Goal: Use online tool/utility: Utilize a website feature to perform a specific function

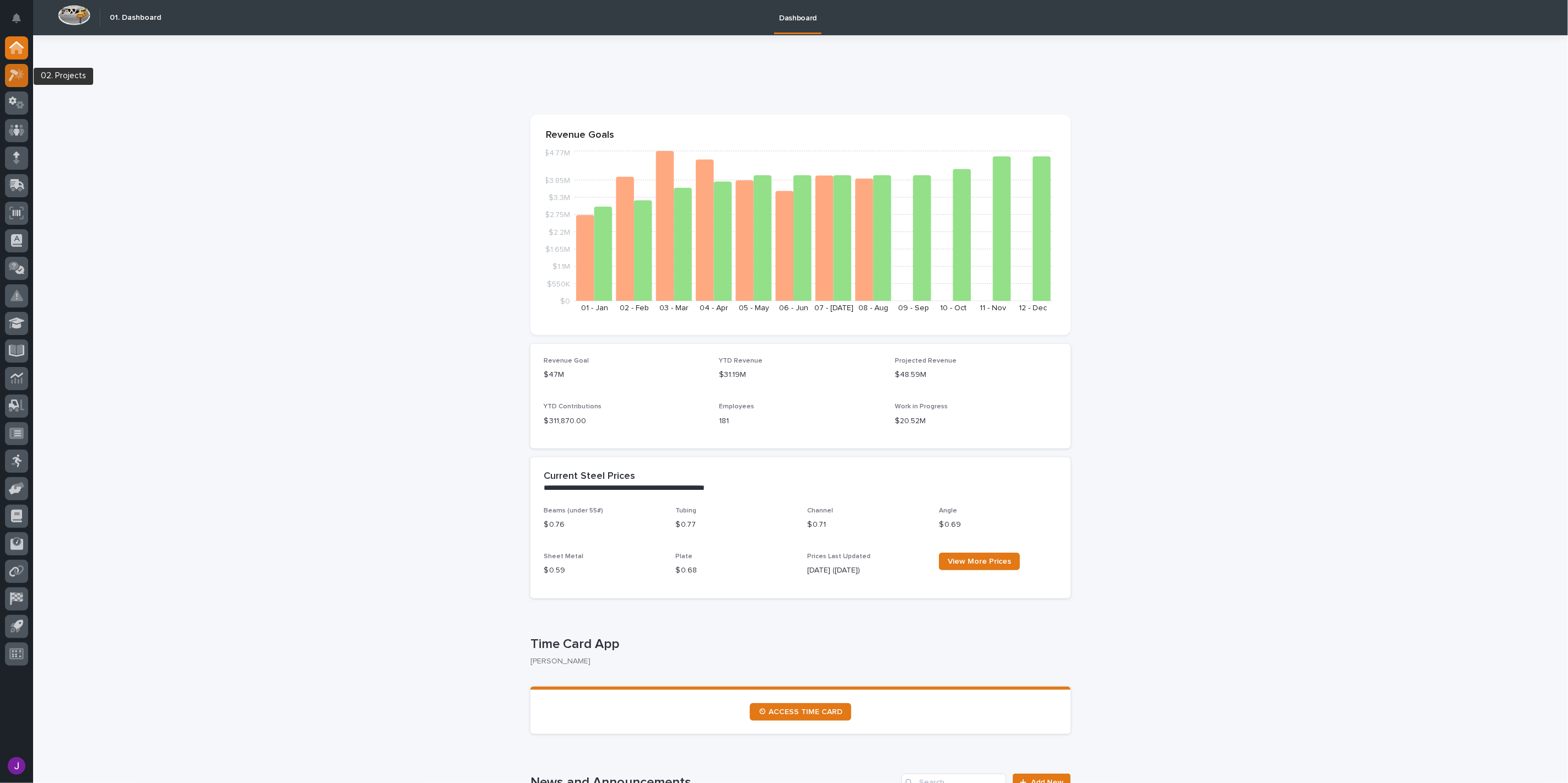
click at [20, 75] on icon at bounding box center [19, 74] width 9 height 11
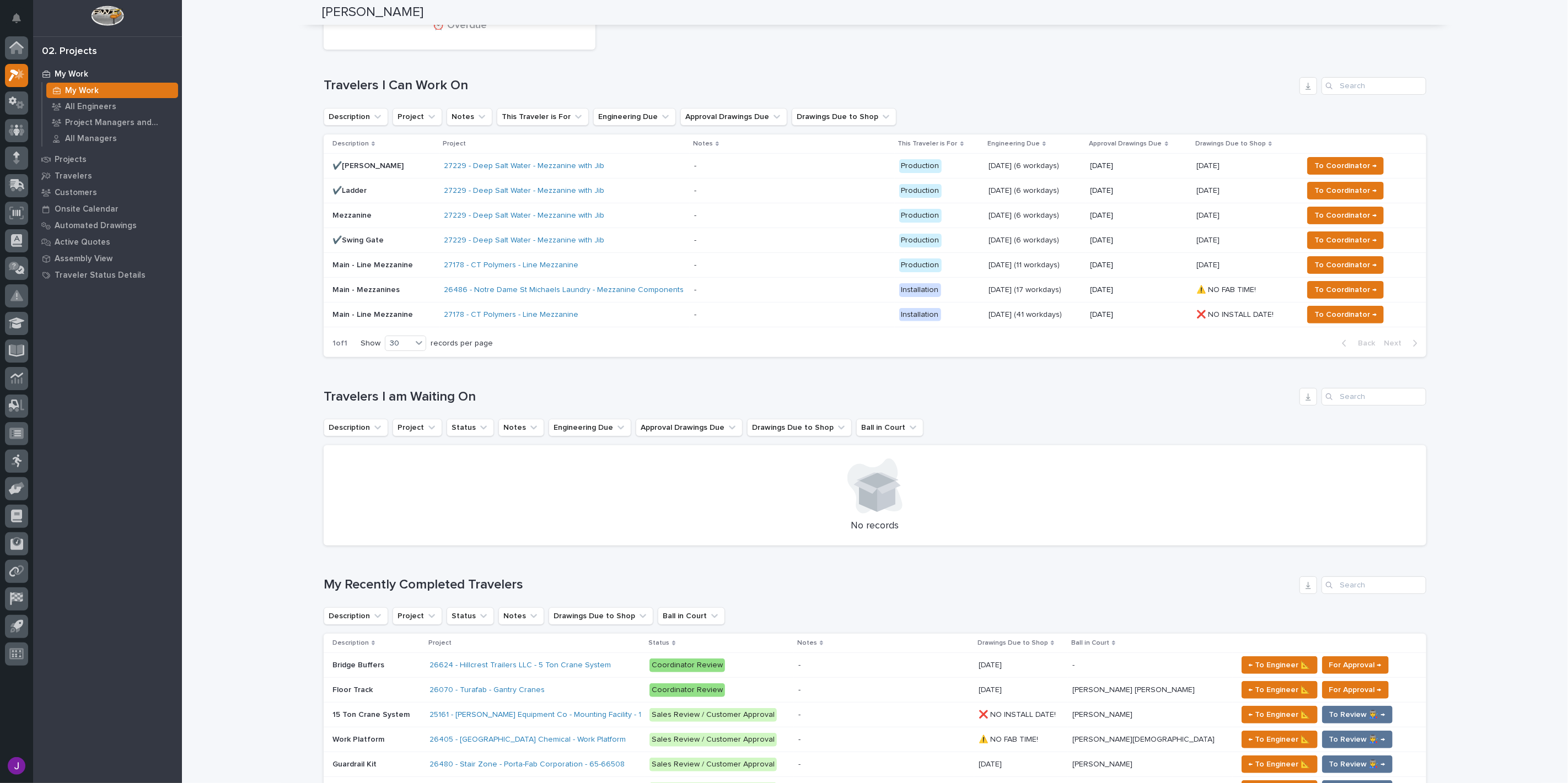
scroll to position [122, 0]
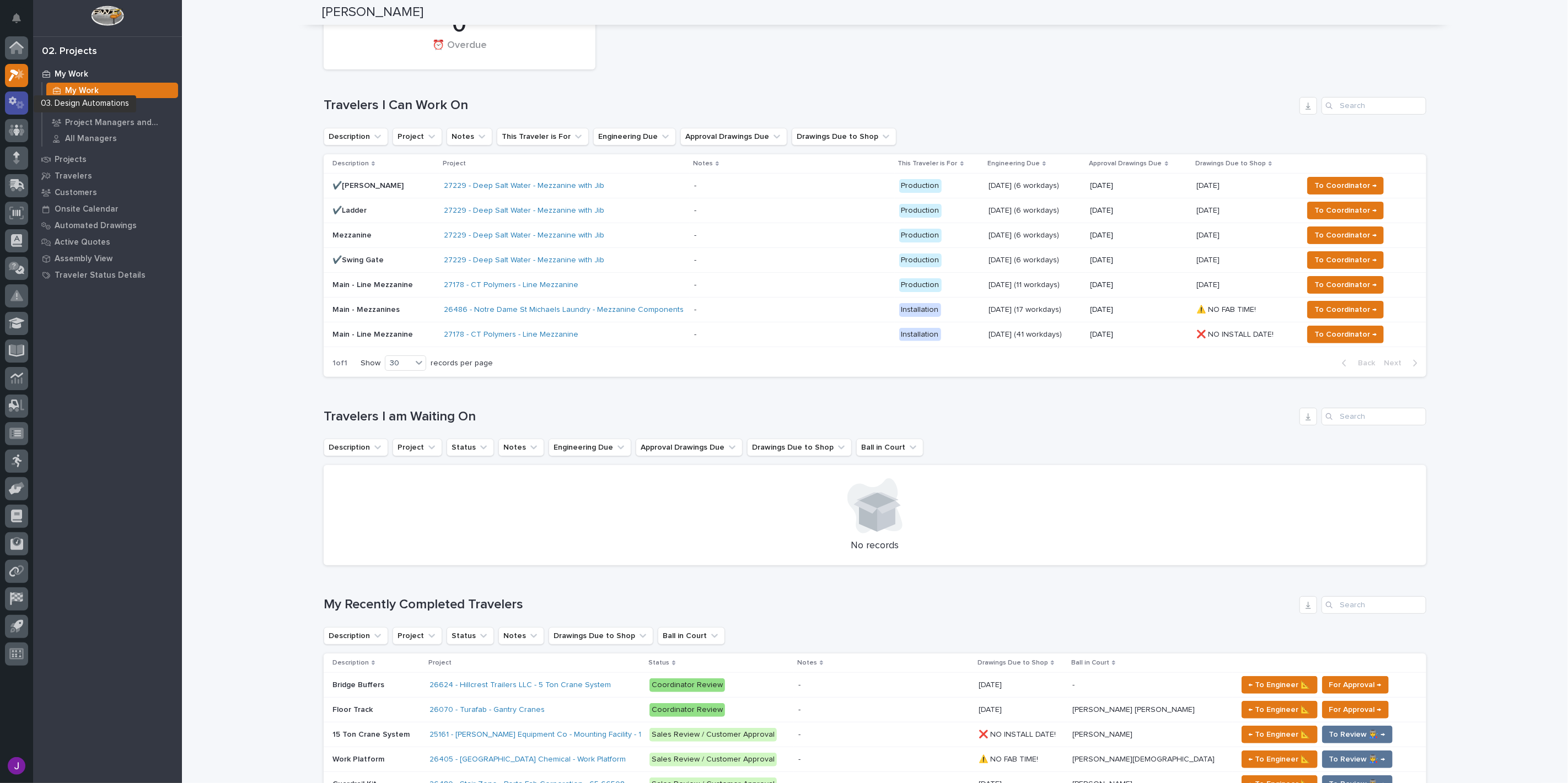
click at [17, 97] on icon at bounding box center [16, 103] width 16 height 13
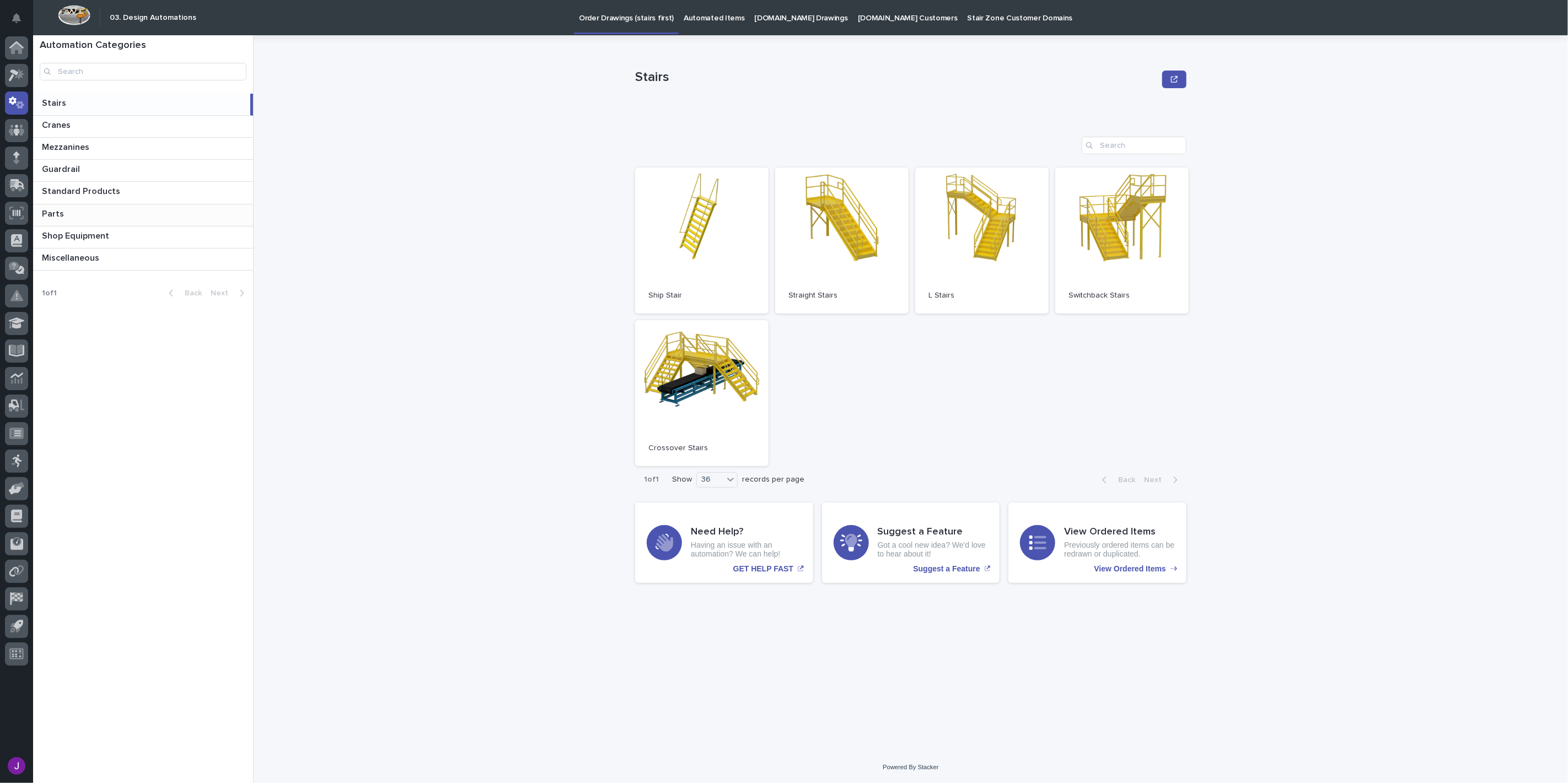
click at [81, 218] on p at bounding box center [145, 214] width 207 height 10
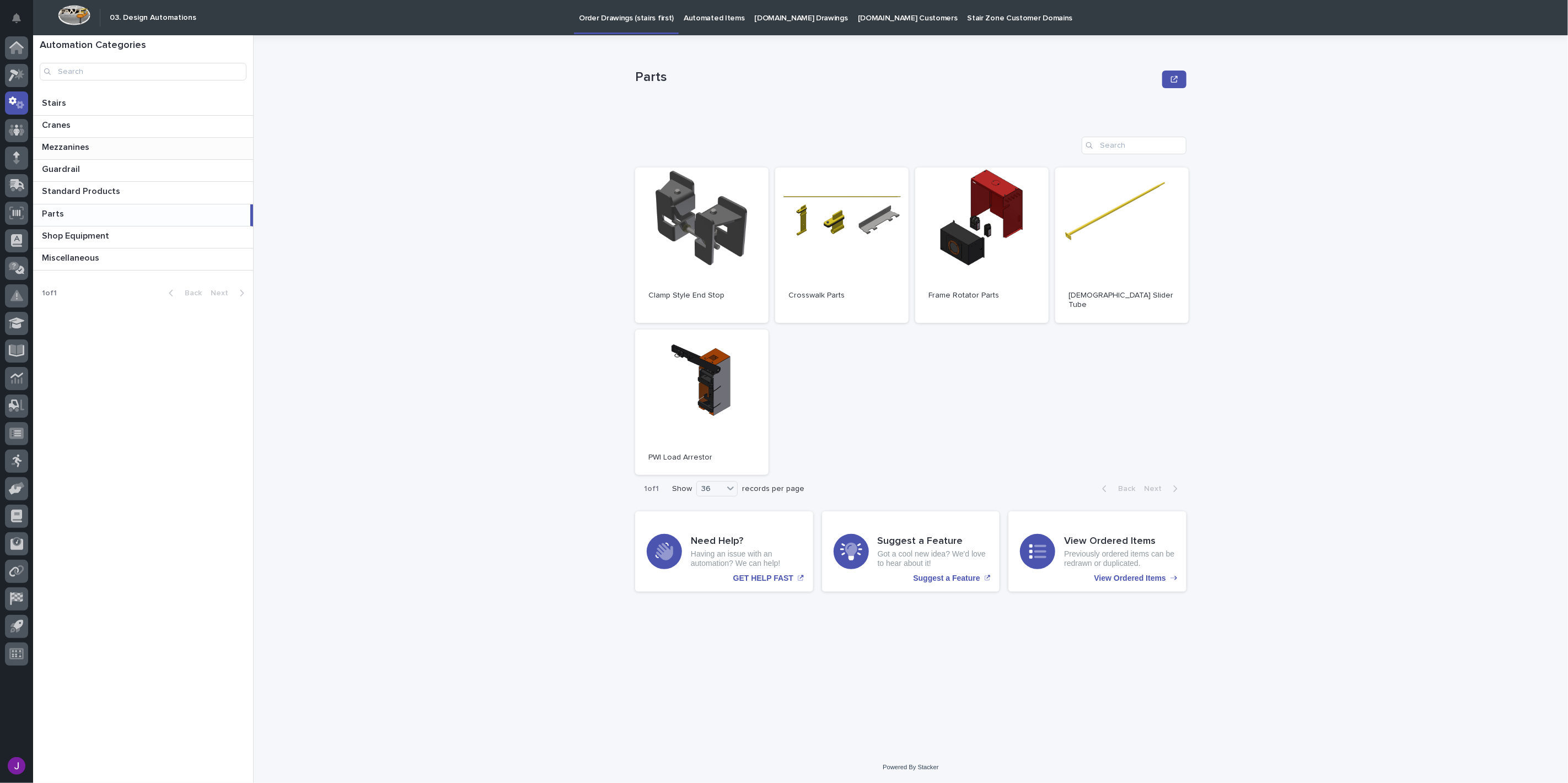
click at [85, 151] on p "Mezzanines" at bounding box center [67, 146] width 50 height 13
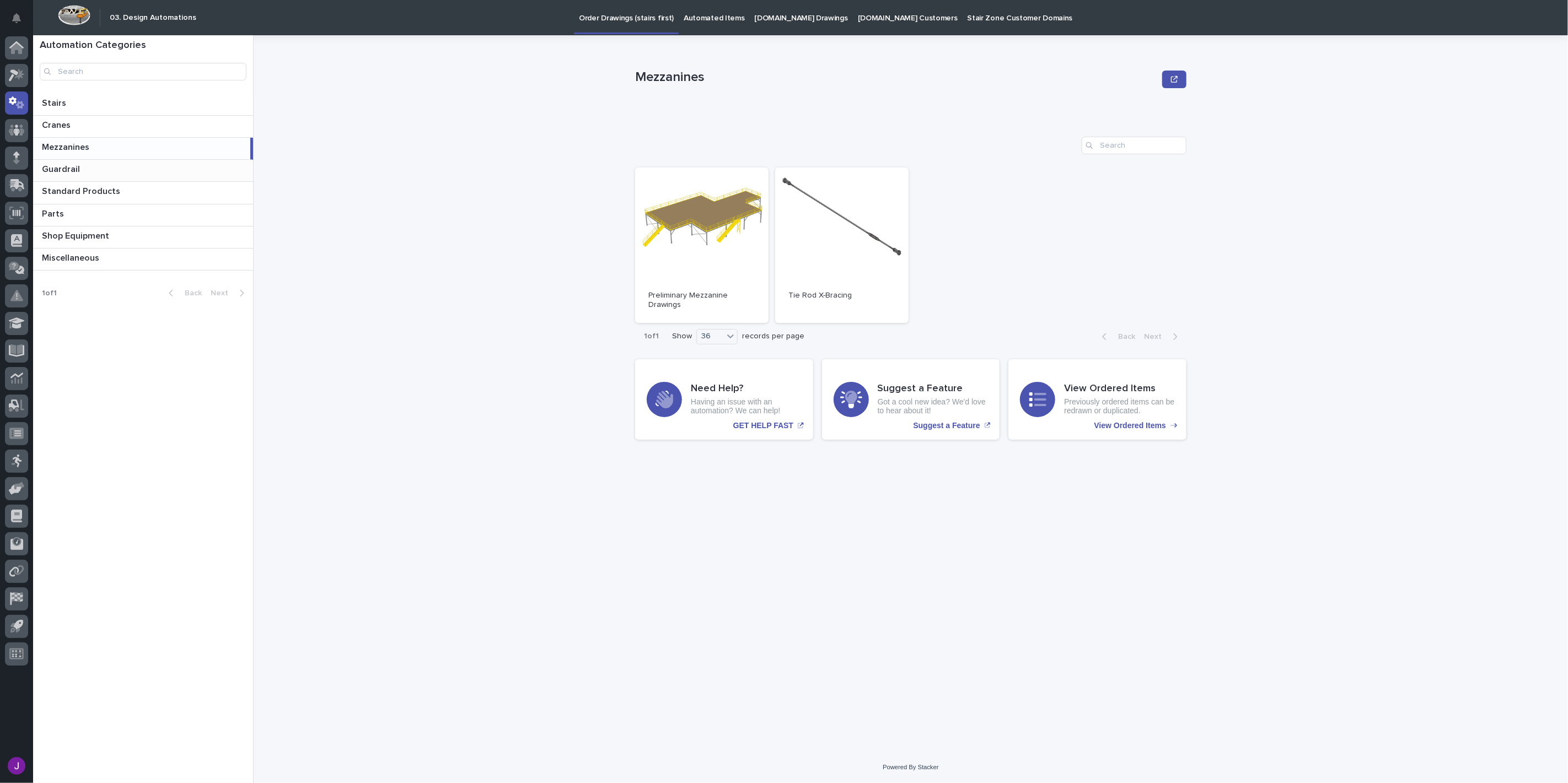
click at [88, 170] on p at bounding box center [145, 169] width 207 height 10
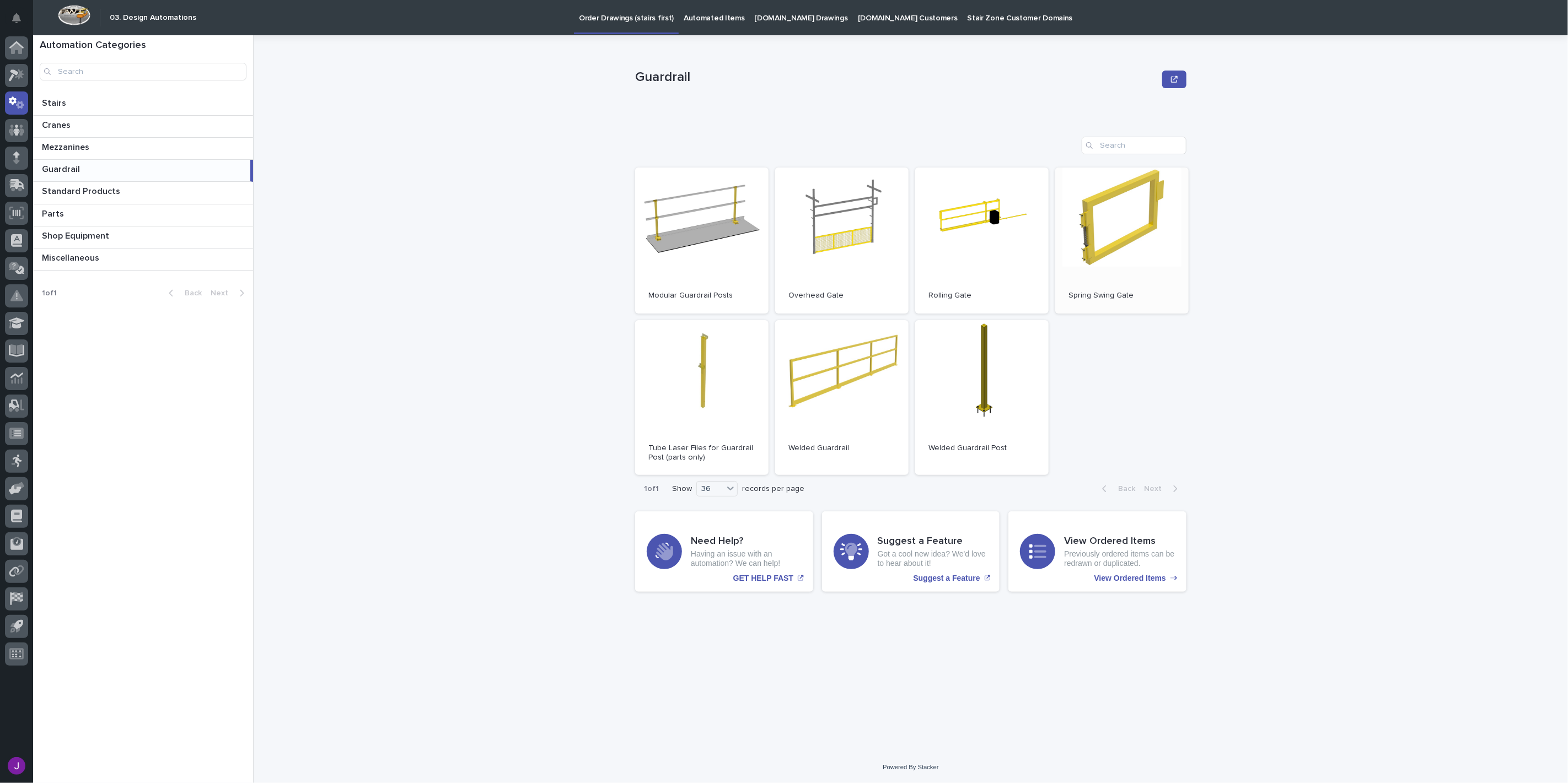
click at [1079, 214] on link "Open" at bounding box center [1122, 240] width 133 height 146
click at [688, 11] on p "Automated Items" at bounding box center [714, 12] width 61 height 23
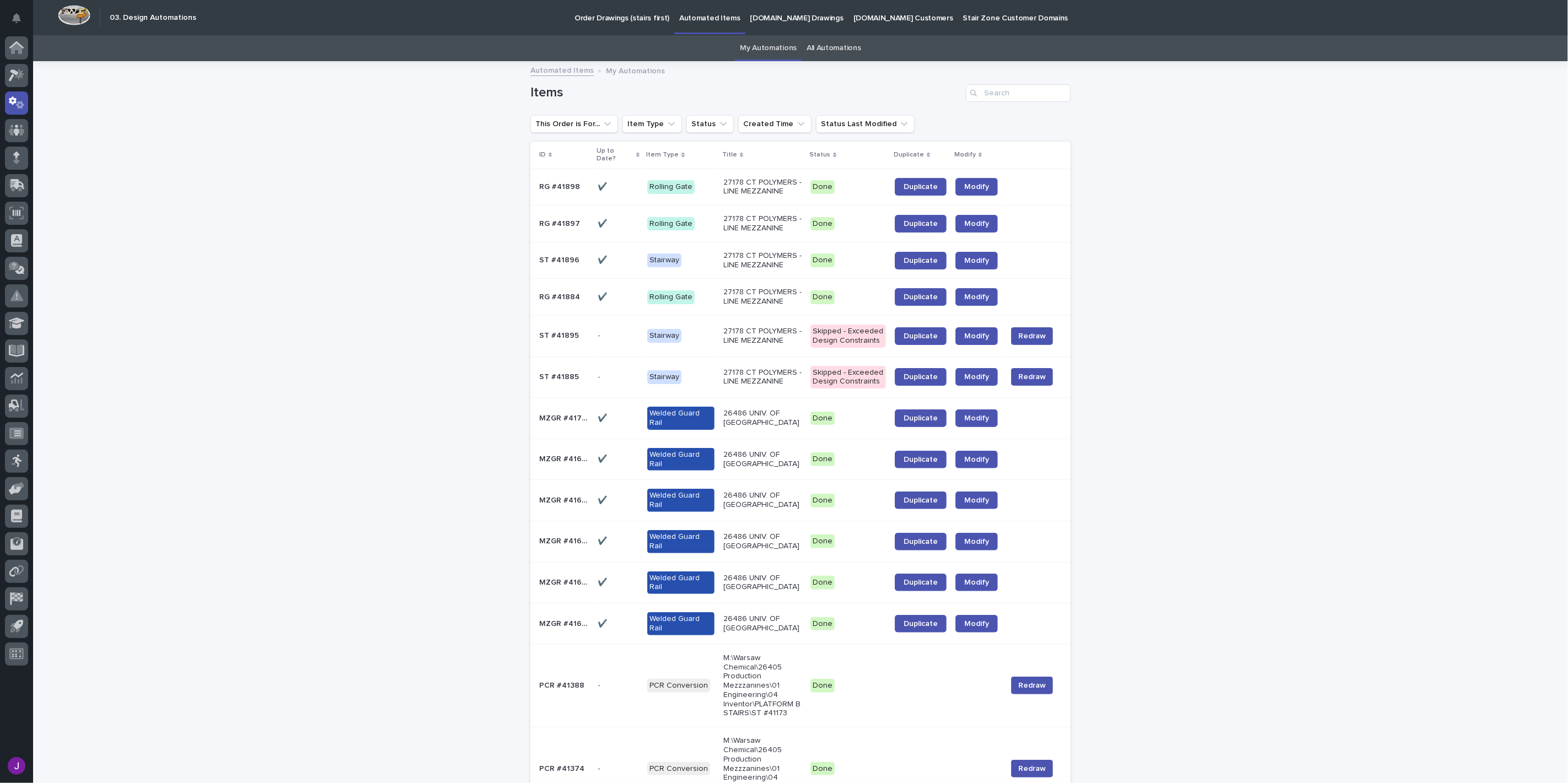
click at [833, 47] on link "All Automations" at bounding box center [833, 48] width 54 height 26
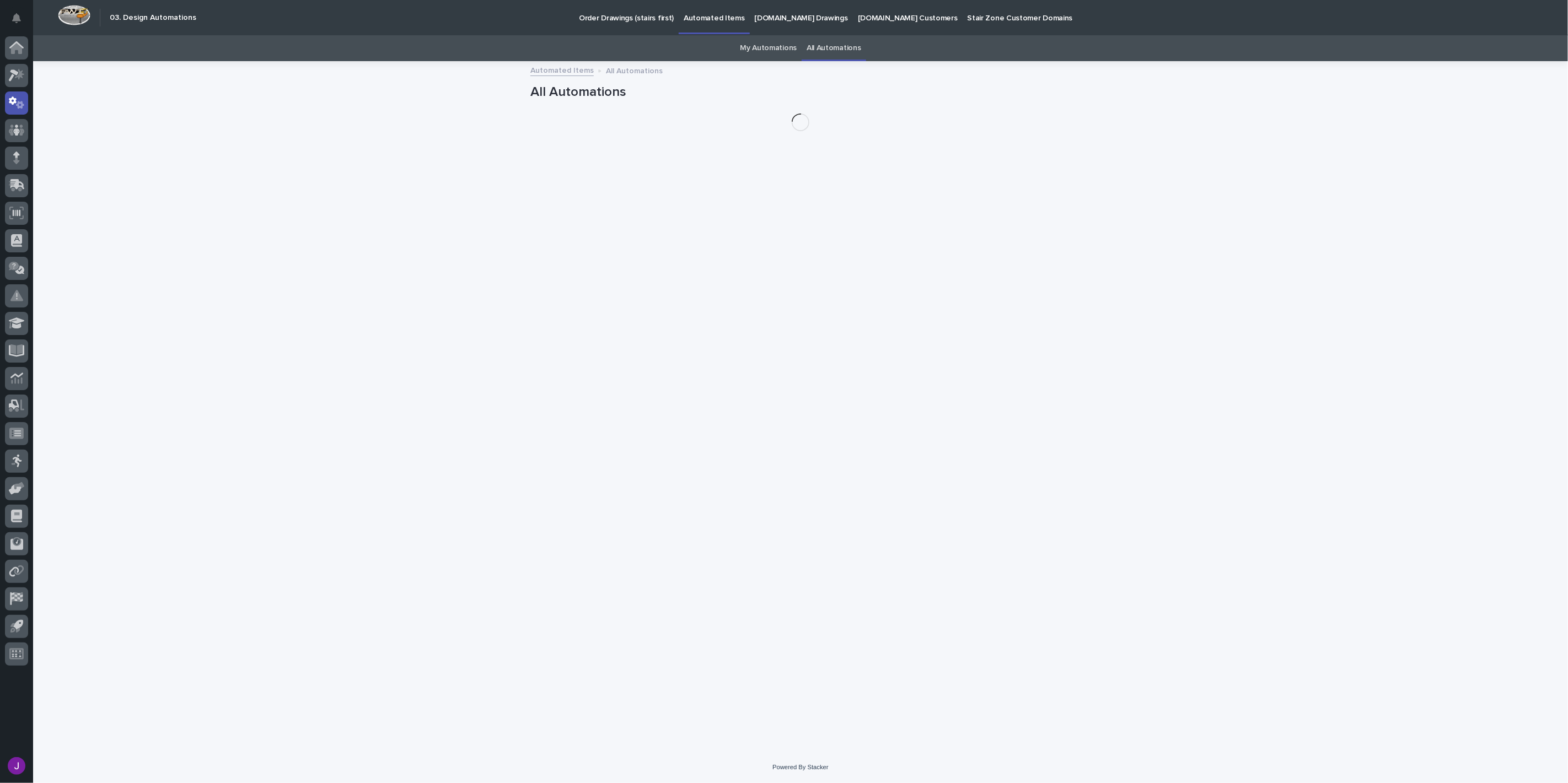
click at [1001, 90] on h1 "All Automations" at bounding box center [800, 92] width 541 height 16
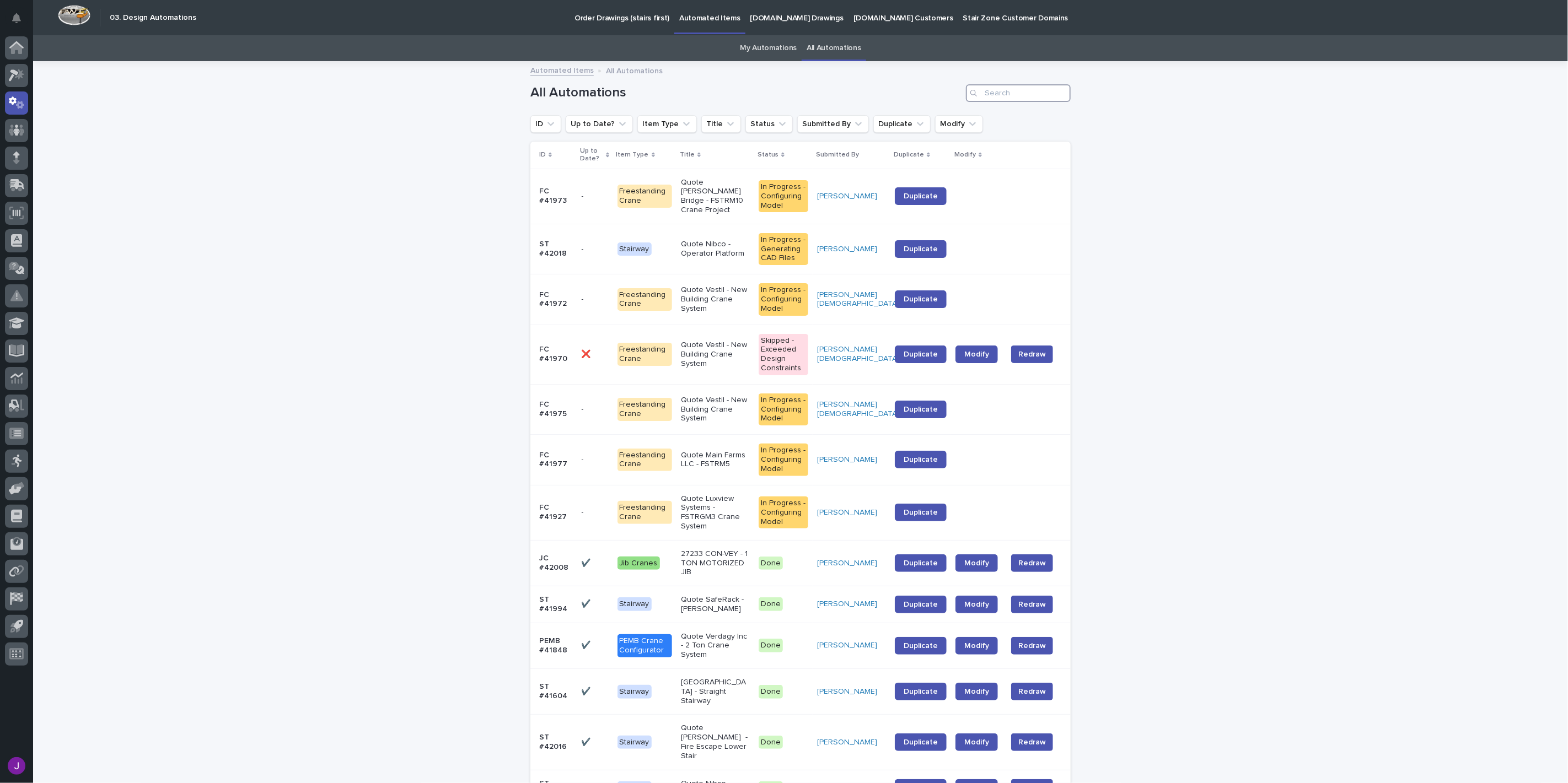
click at [999, 90] on input "Search" at bounding box center [1018, 93] width 105 height 18
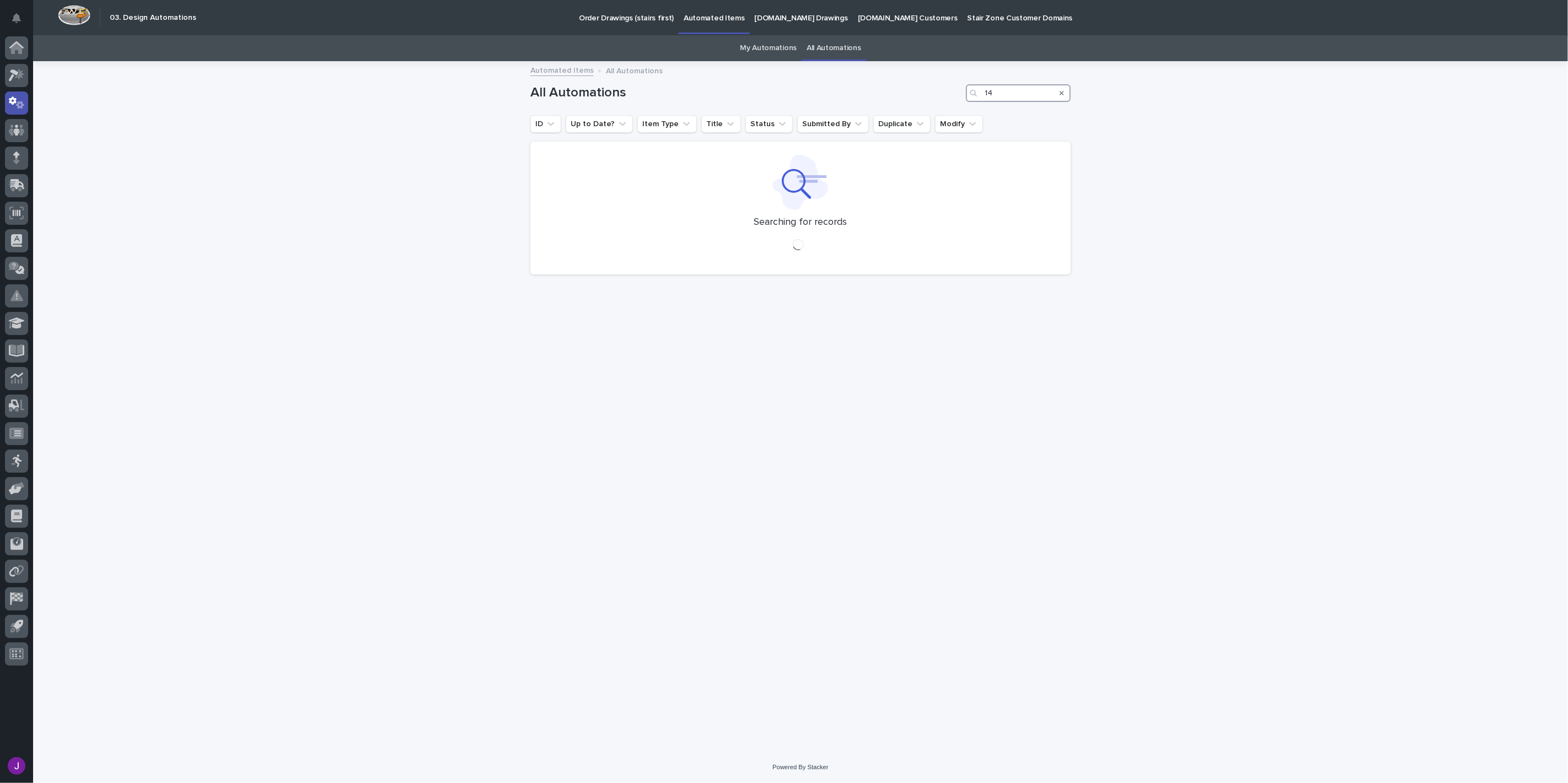
type input "1"
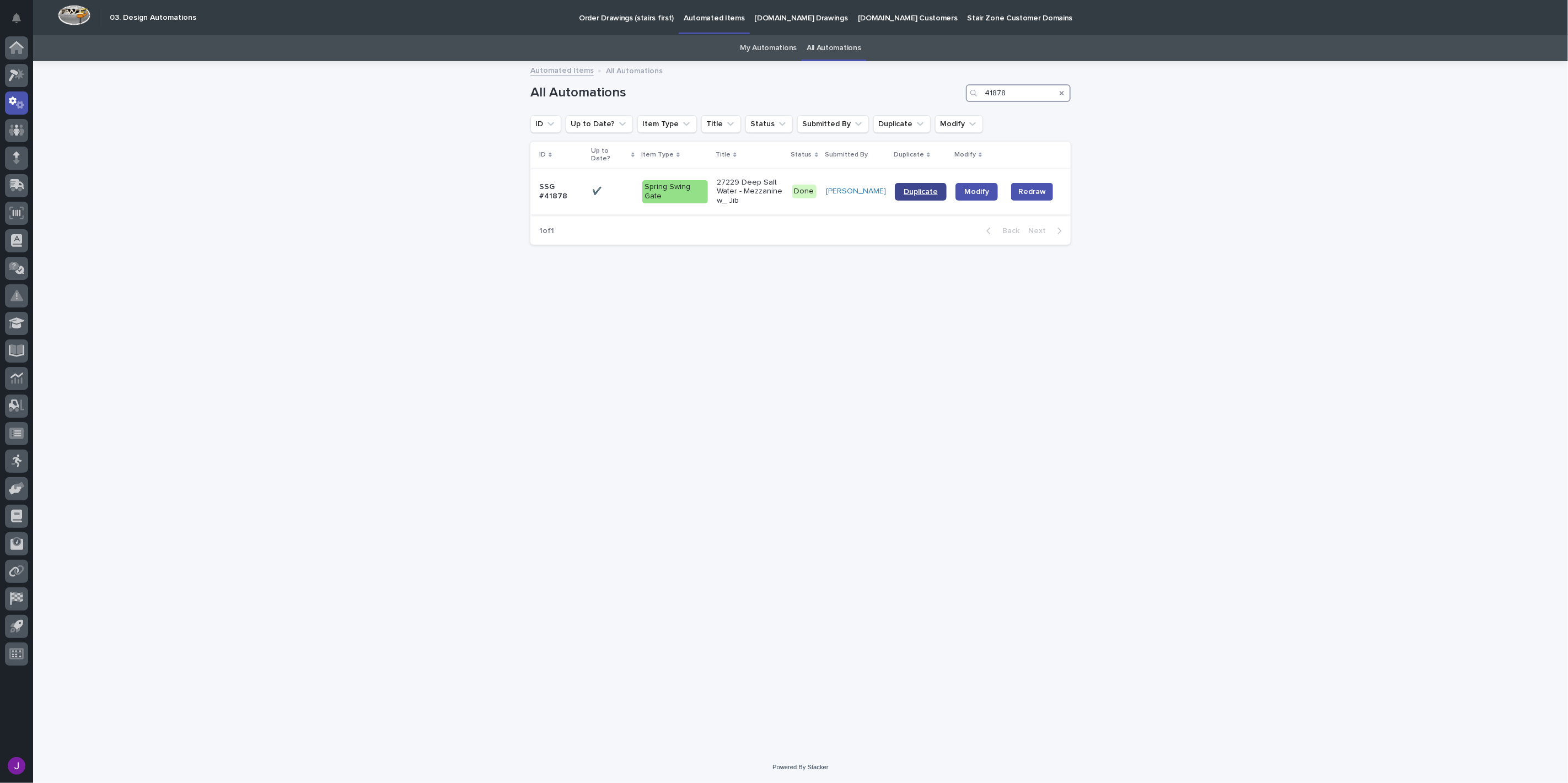
type input "41878"
click at [928, 188] on span "Duplicate" at bounding box center [921, 192] width 34 height 8
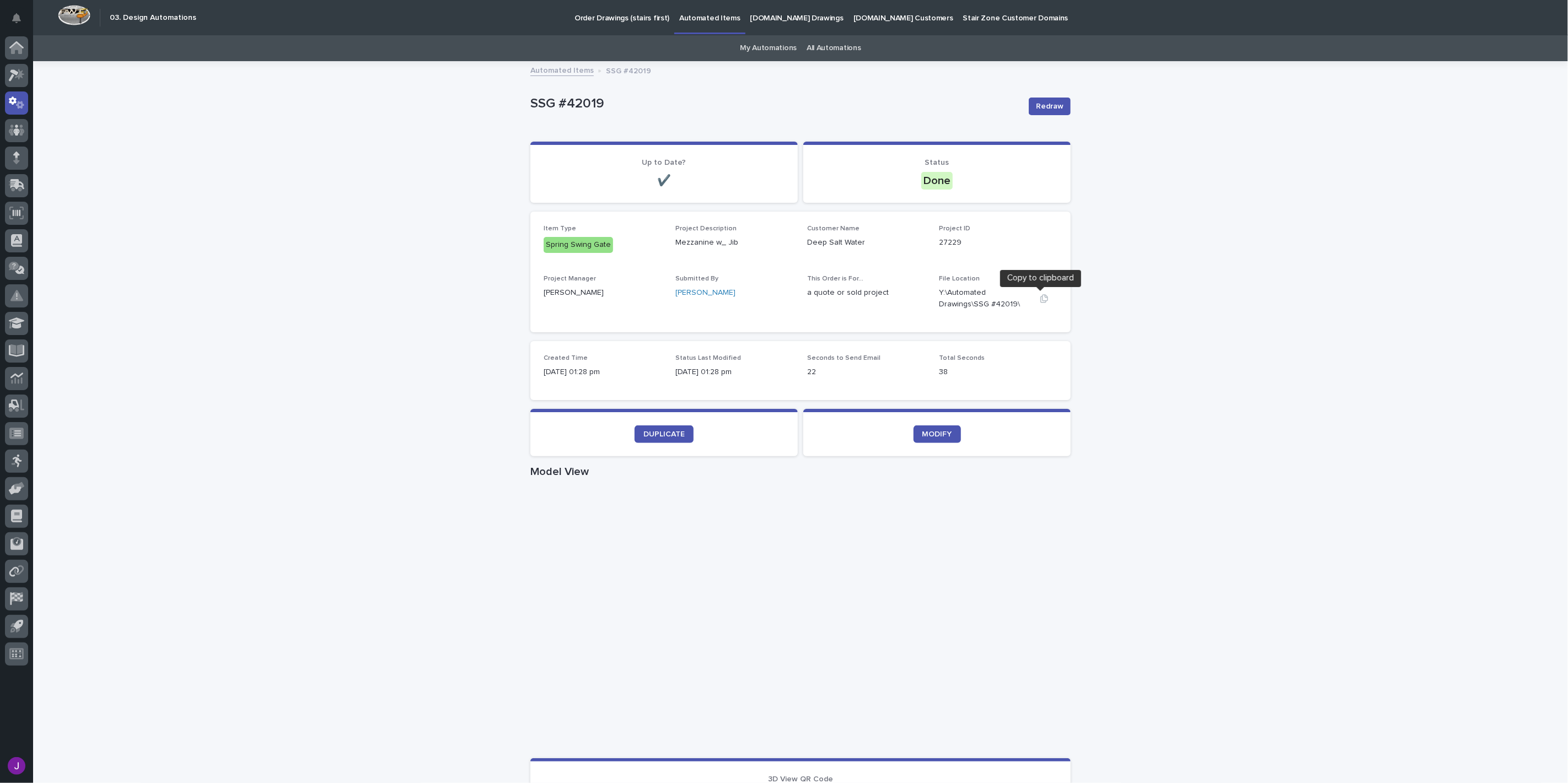
click at [1034, 298] on button "button" at bounding box center [1044, 299] width 26 height 9
